Goal: Task Accomplishment & Management: Complete application form

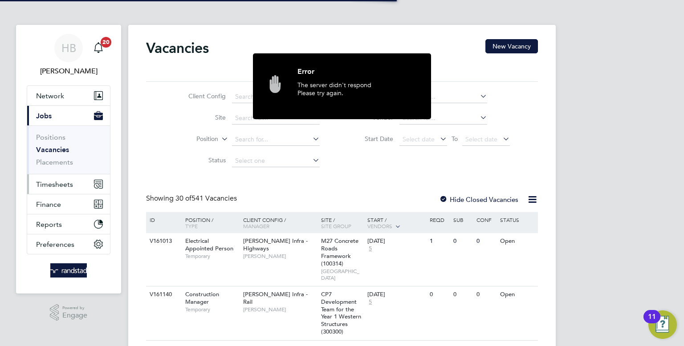
click at [63, 185] on span "Timesheets" at bounding box center [54, 184] width 37 height 8
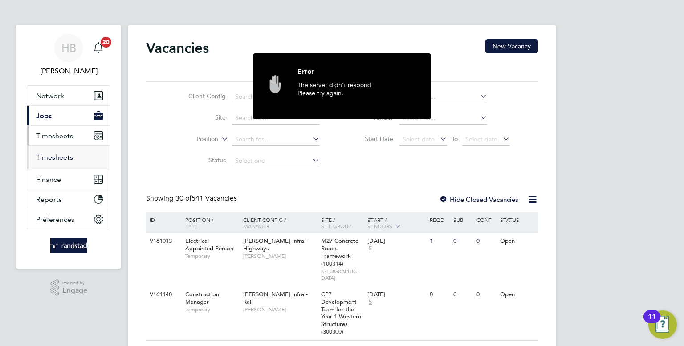
click at [71, 157] on link "Timesheets" at bounding box center [54, 157] width 37 height 8
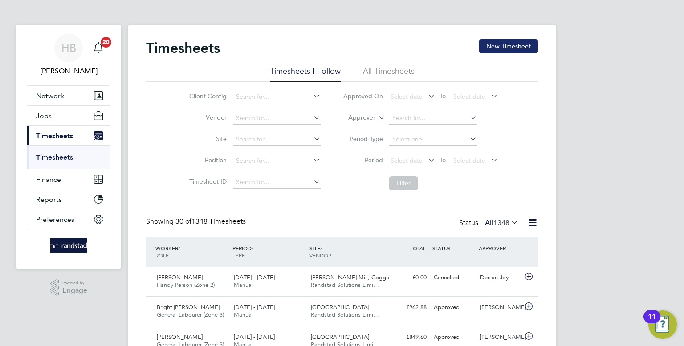
click at [517, 43] on button "New Timesheet" at bounding box center [508, 46] width 59 height 14
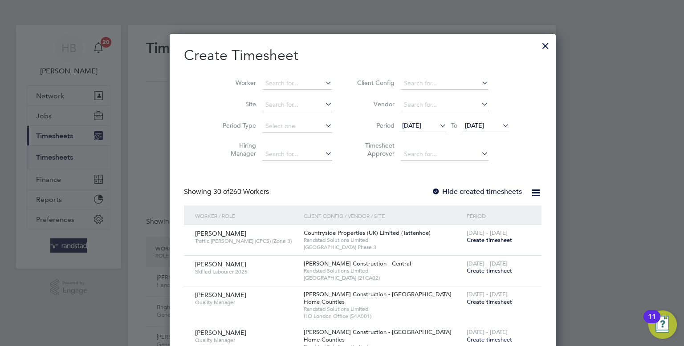
click at [290, 76] on li "Worker" at bounding box center [274, 83] width 139 height 21
click at [289, 82] on input at bounding box center [297, 83] width 70 height 12
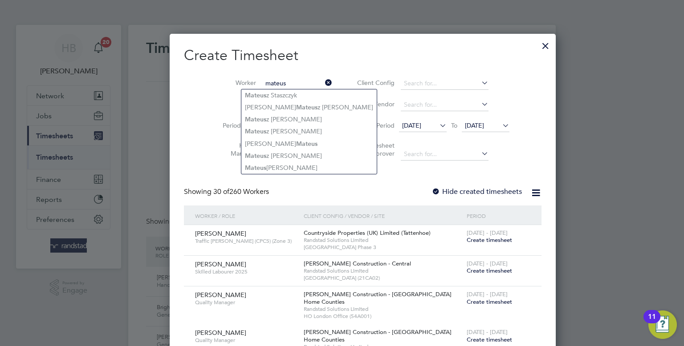
type input "mateus"
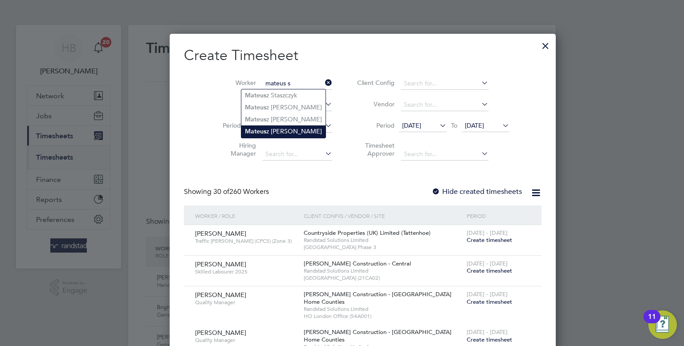
click at [297, 129] on li "[PERSON_NAME] s z [PERSON_NAME]" at bounding box center [283, 132] width 84 height 12
type input "[PERSON_NAME]"
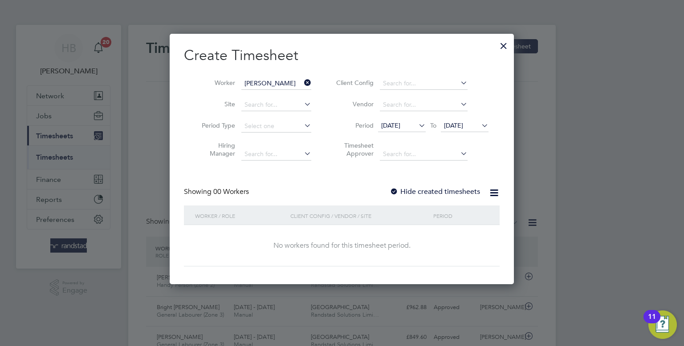
click at [401, 190] on label "Hide created timesheets" at bounding box center [435, 191] width 90 height 9
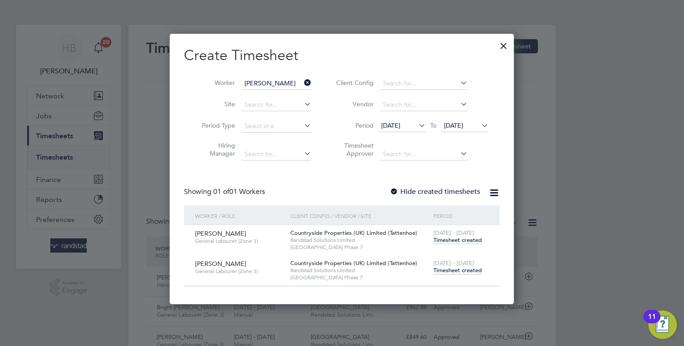
click at [450, 270] on span "Timesheet created" at bounding box center [457, 271] width 49 height 8
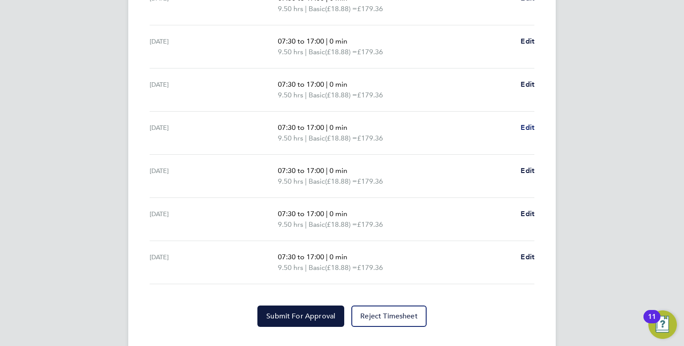
click at [526, 126] on span "Edit" at bounding box center [528, 127] width 14 height 8
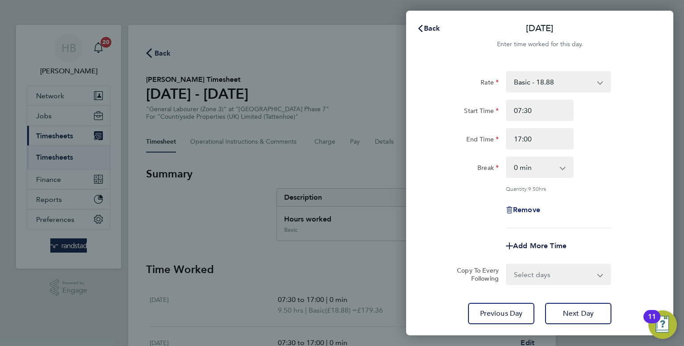
click at [535, 208] on span "Remove" at bounding box center [526, 210] width 27 height 8
select select "null"
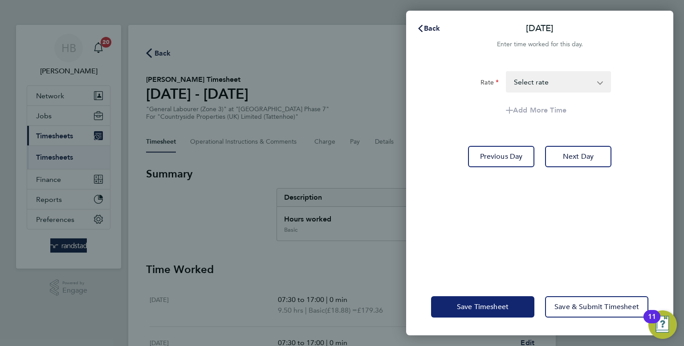
click at [513, 307] on button "Save Timesheet" at bounding box center [482, 307] width 103 height 21
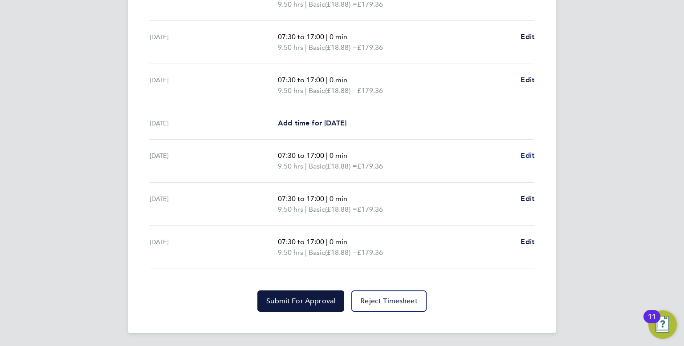
click at [531, 151] on span "Edit" at bounding box center [528, 155] width 14 height 8
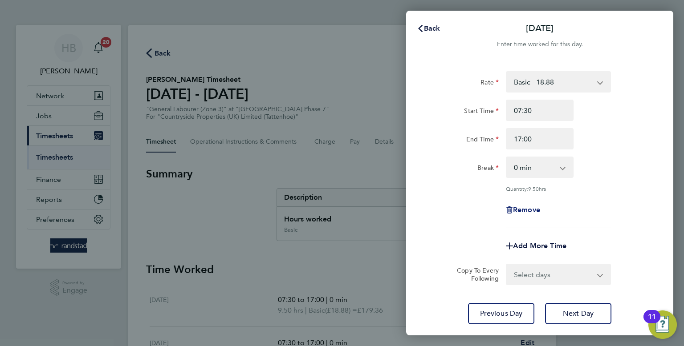
click at [522, 210] on span "Remove" at bounding box center [526, 210] width 27 height 8
select select "null"
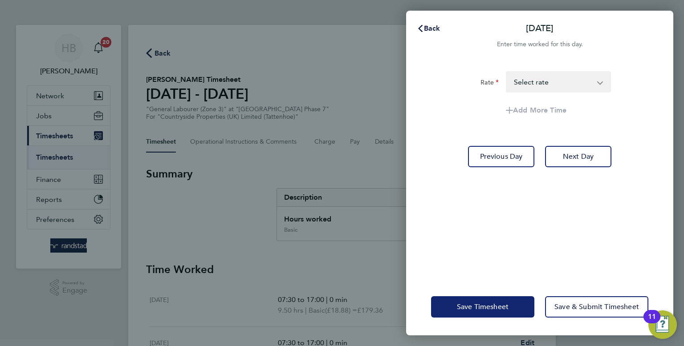
click at [502, 301] on button "Save Timesheet" at bounding box center [482, 307] width 103 height 21
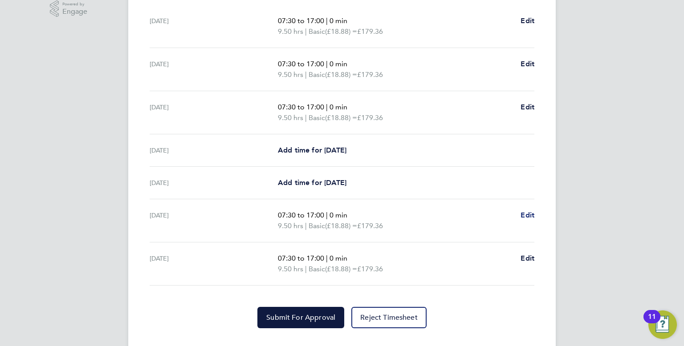
click at [527, 211] on span "Edit" at bounding box center [528, 215] width 14 height 8
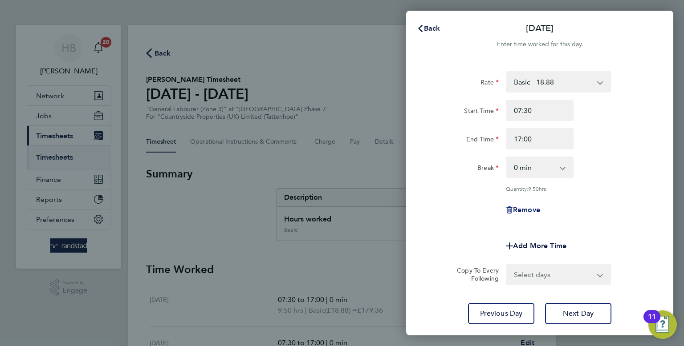
click at [518, 211] on span "Remove" at bounding box center [526, 210] width 27 height 8
select select "null"
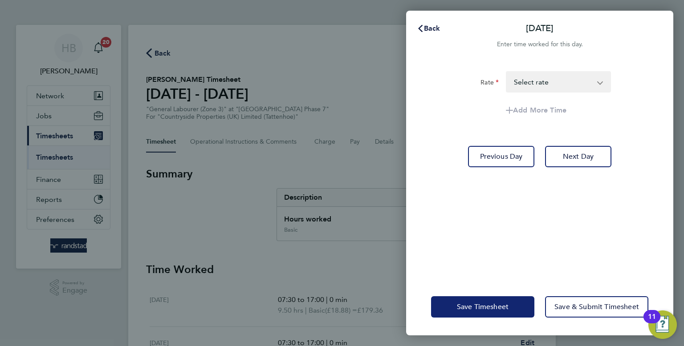
click at [496, 305] on span "Save Timesheet" at bounding box center [483, 307] width 52 height 9
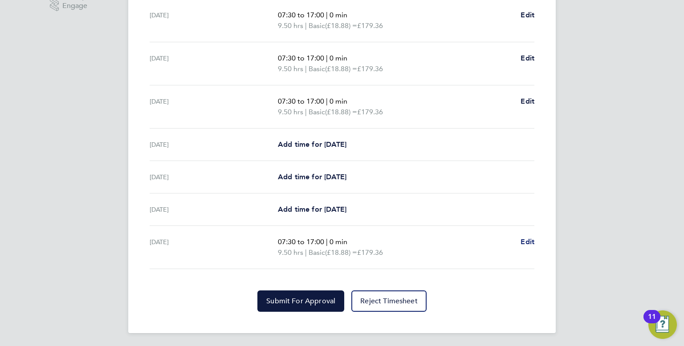
click at [529, 240] on span "Edit" at bounding box center [528, 242] width 14 height 8
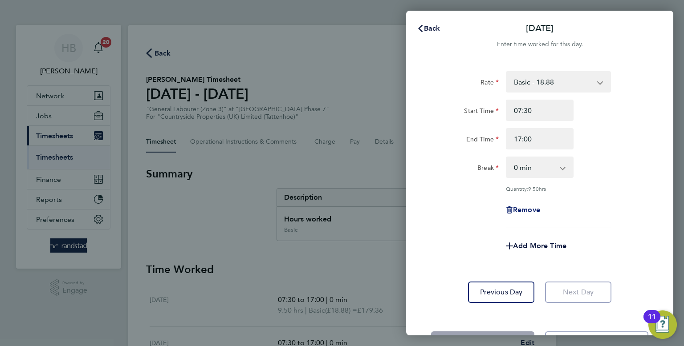
click at [524, 208] on span "Remove" at bounding box center [526, 210] width 27 height 8
select select "null"
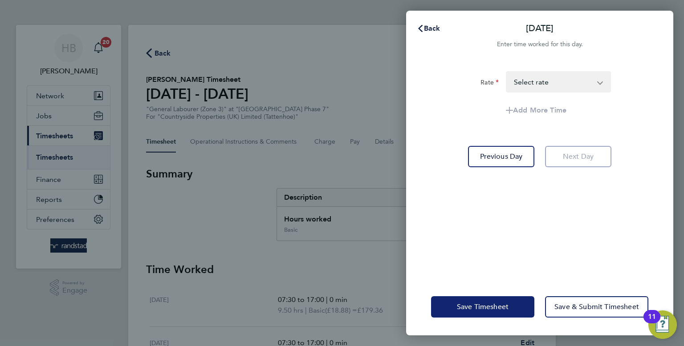
click at [498, 307] on span "Save Timesheet" at bounding box center [483, 307] width 52 height 9
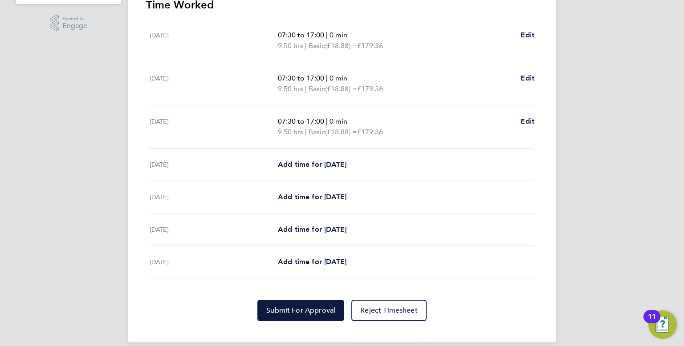
scroll to position [274, 0]
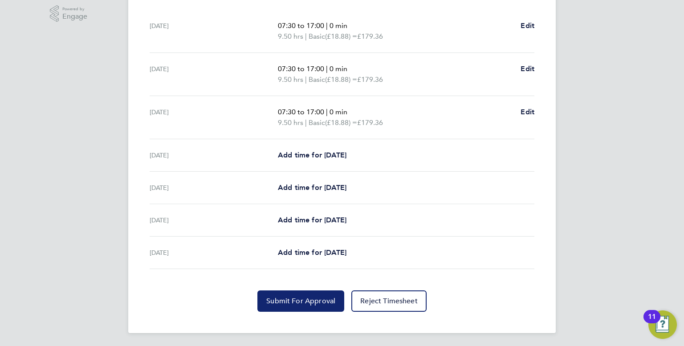
click at [316, 303] on span "Submit For Approval" at bounding box center [300, 301] width 69 height 9
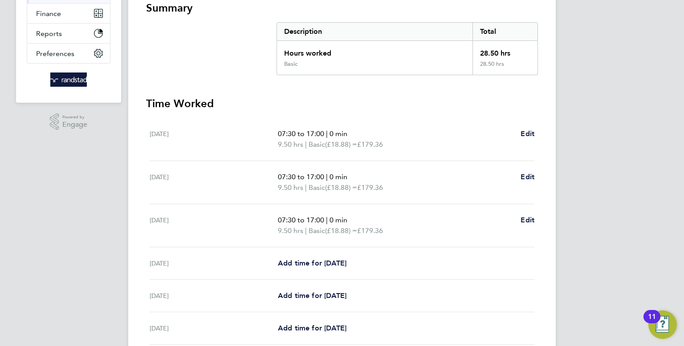
scroll to position [0, 0]
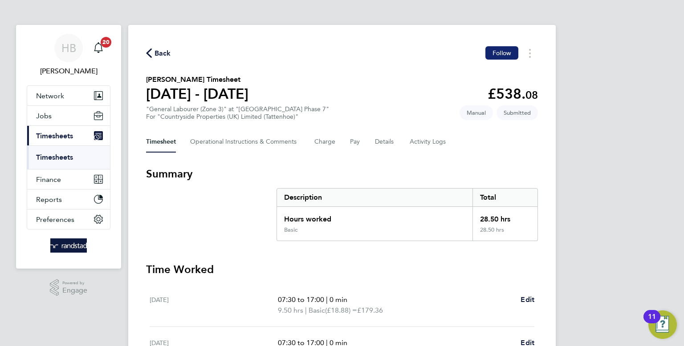
click at [507, 55] on span "Follow" at bounding box center [502, 53] width 19 height 8
